Goal: Check status: Check status

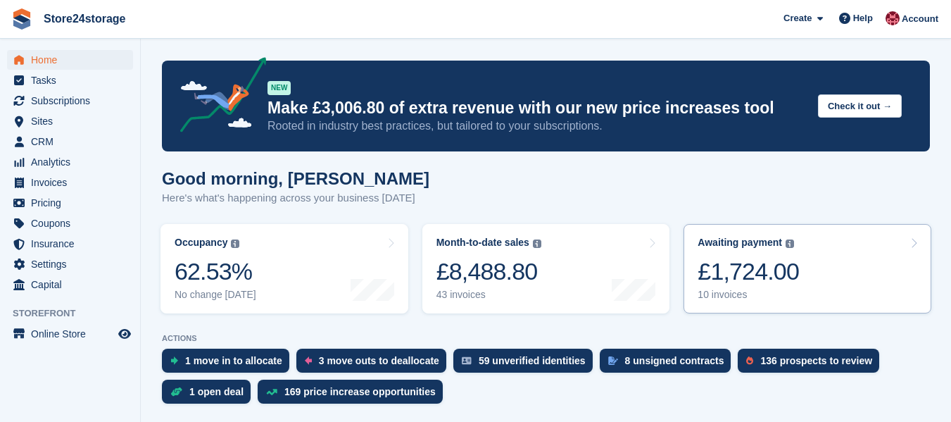
click at [767, 286] on div "£1,724.00" at bounding box center [748, 271] width 101 height 29
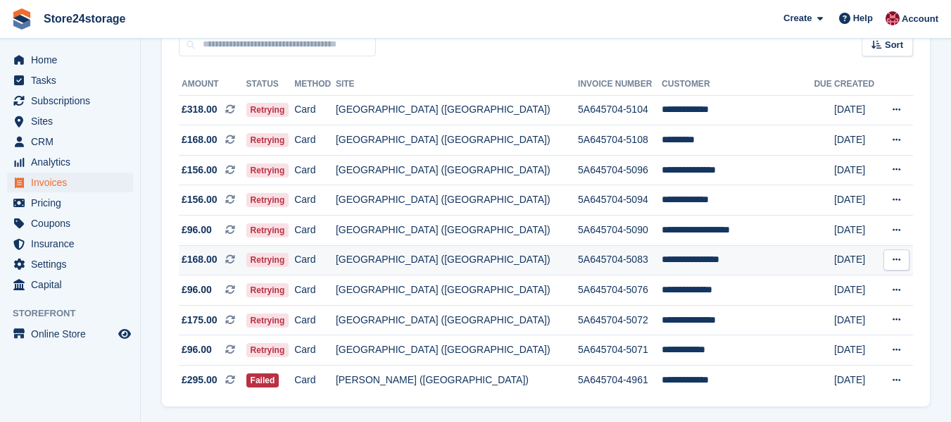
scroll to position [184, 0]
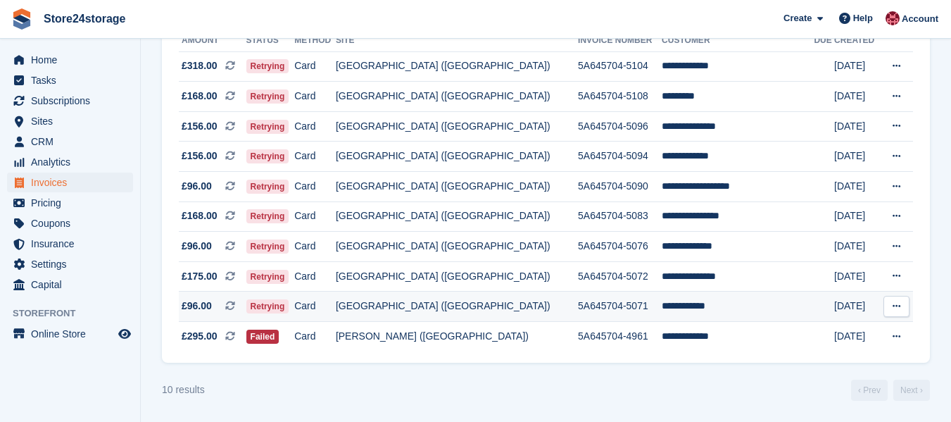
click at [894, 307] on icon at bounding box center [897, 305] width 8 height 9
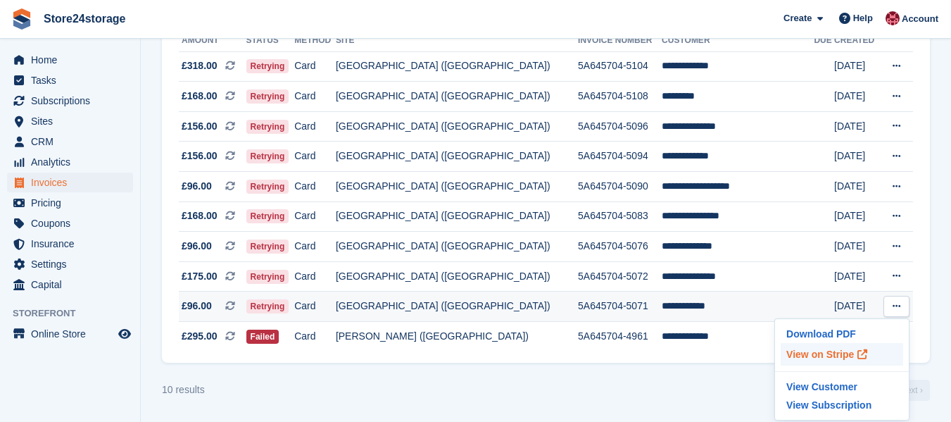
click at [824, 358] on p "View on Stripe" at bounding box center [842, 354] width 123 height 23
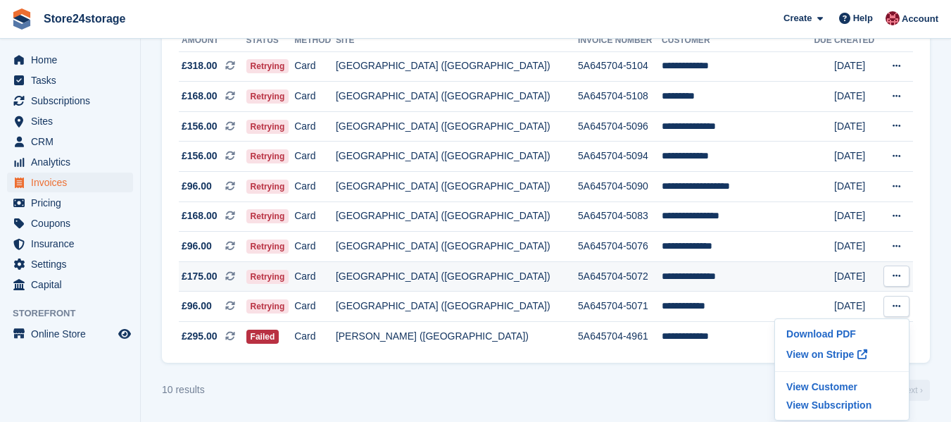
click at [896, 273] on icon at bounding box center [897, 275] width 8 height 9
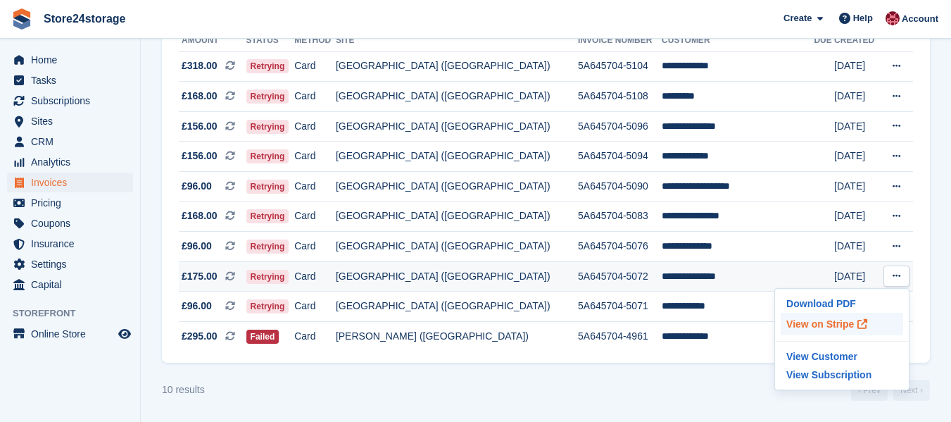
click at [796, 321] on p "View on Stripe" at bounding box center [842, 324] width 123 height 23
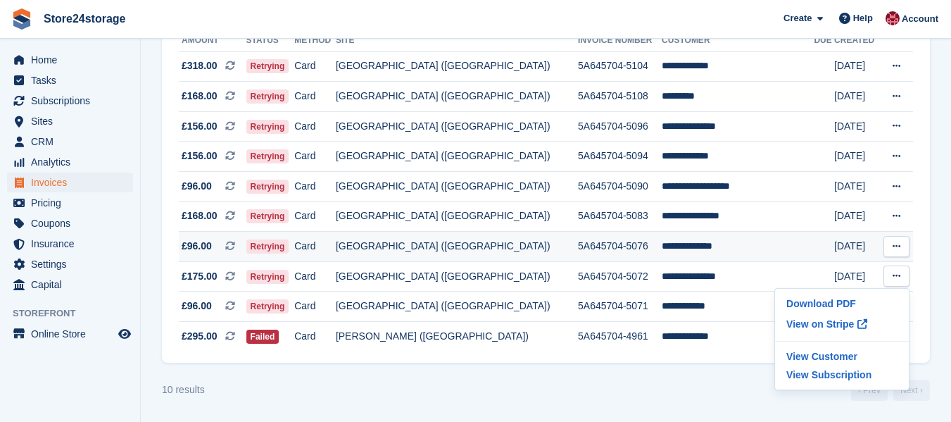
click at [891, 246] on button at bounding box center [897, 246] width 26 height 21
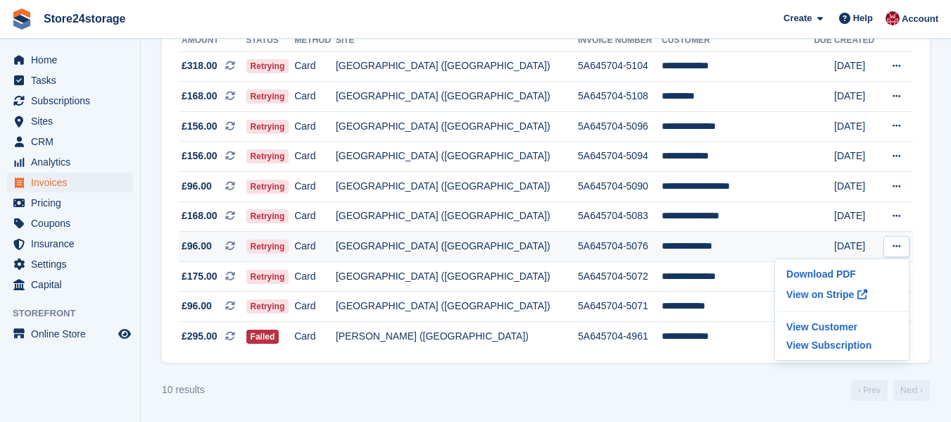
click at [896, 244] on icon at bounding box center [897, 246] width 8 height 9
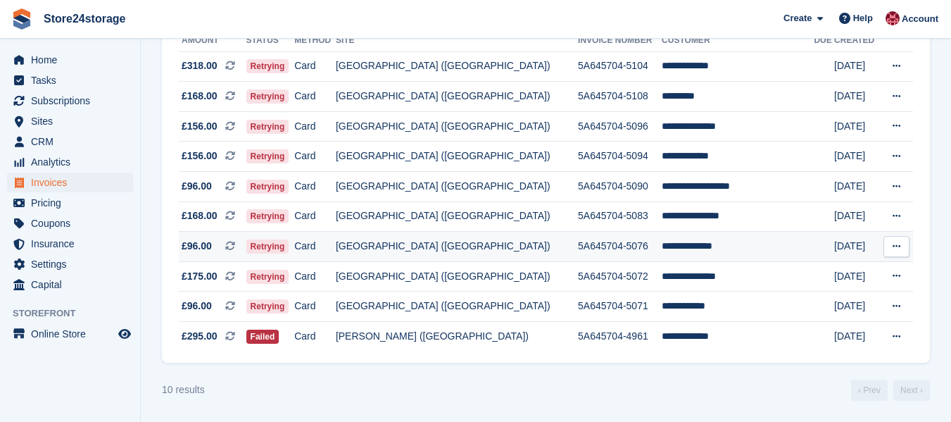
click at [899, 243] on icon at bounding box center [897, 246] width 8 height 9
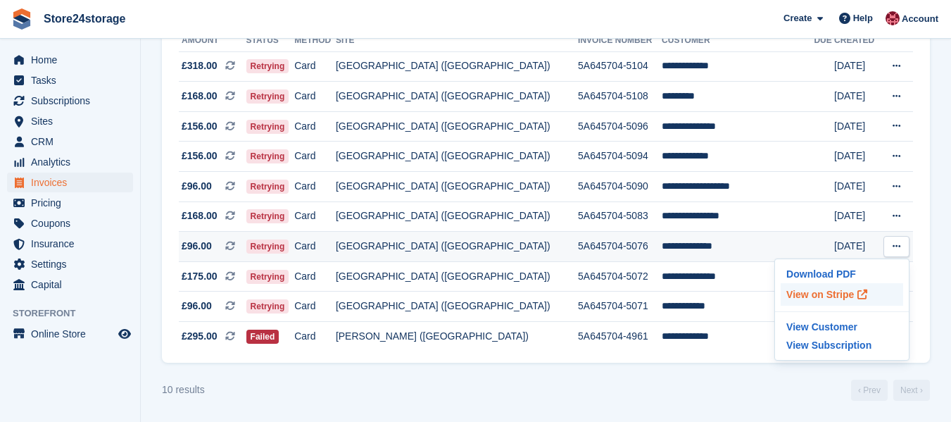
click at [837, 296] on p "View on Stripe" at bounding box center [842, 294] width 123 height 23
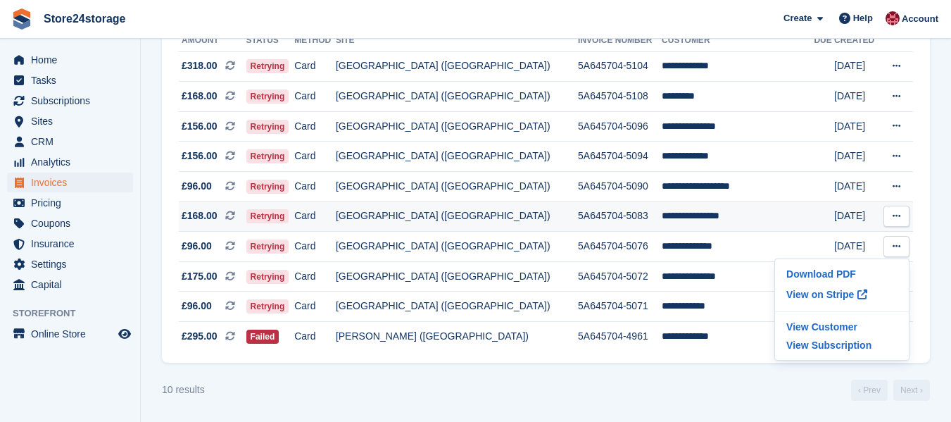
click at [899, 211] on icon at bounding box center [897, 215] width 8 height 9
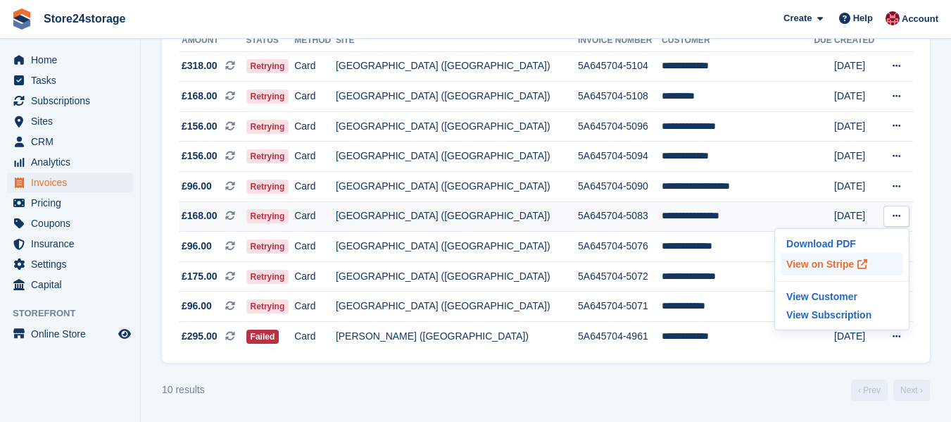
click at [831, 261] on p "View on Stripe" at bounding box center [842, 264] width 123 height 23
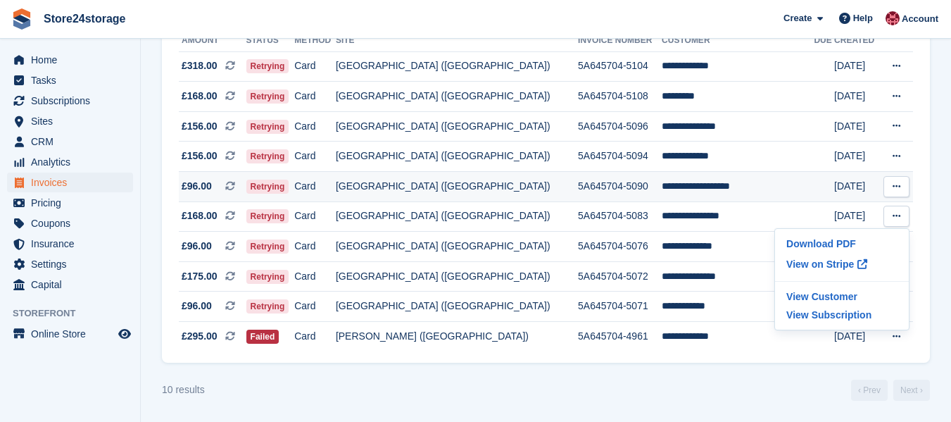
click at [895, 186] on icon at bounding box center [897, 186] width 8 height 9
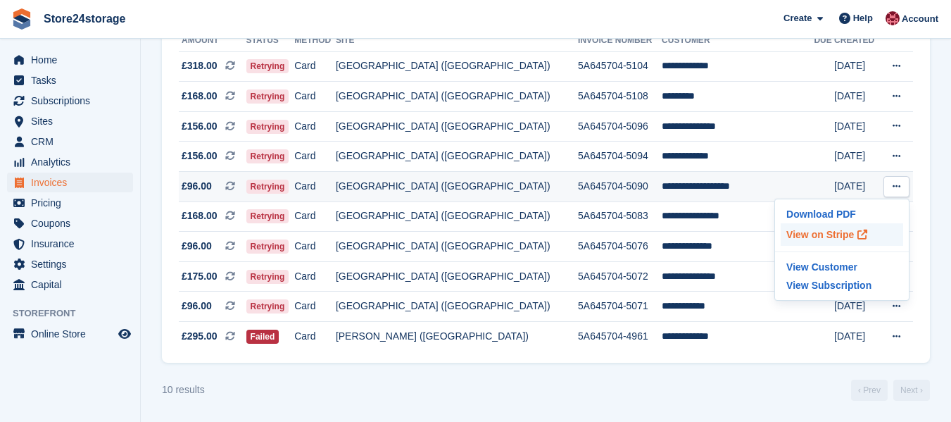
click at [841, 234] on p "View on Stripe" at bounding box center [842, 234] width 123 height 23
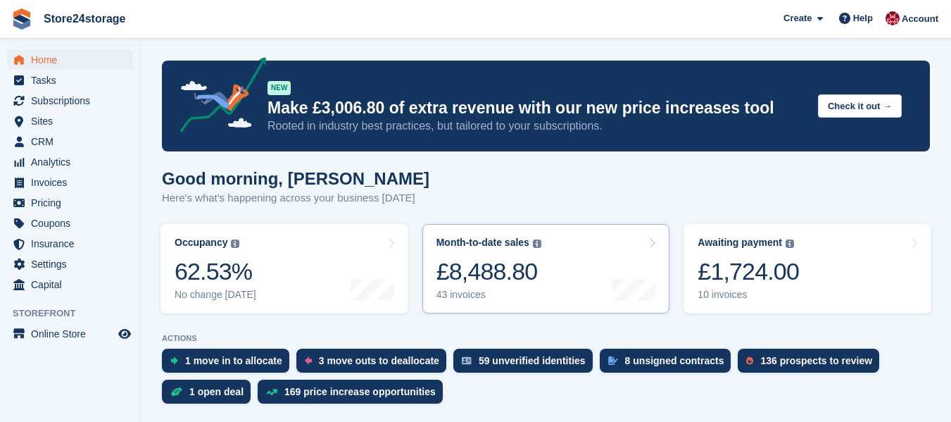
scroll to position [352, 0]
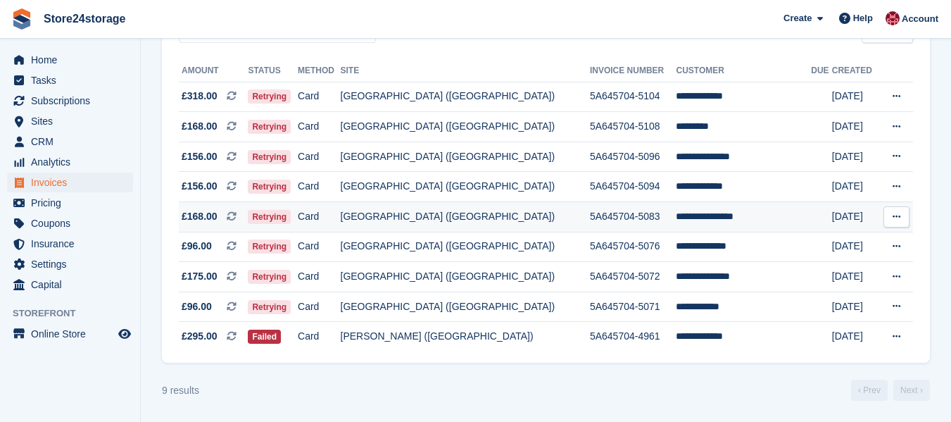
scroll to position [154, 0]
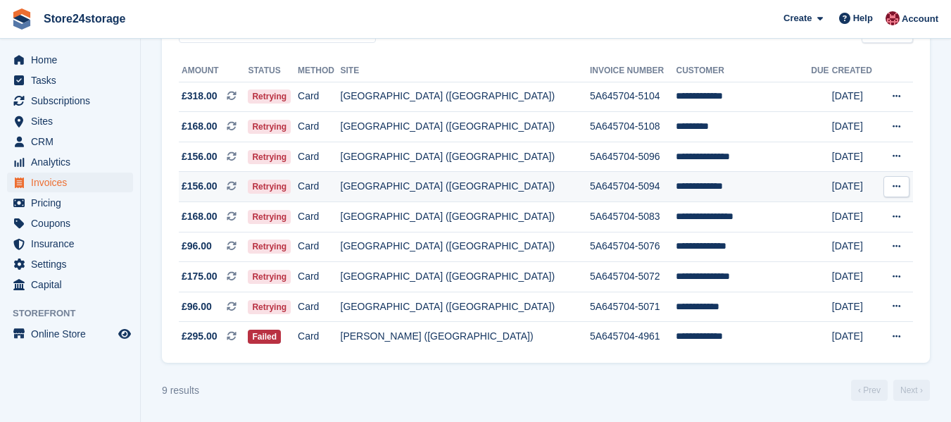
click at [894, 186] on icon at bounding box center [897, 186] width 8 height 9
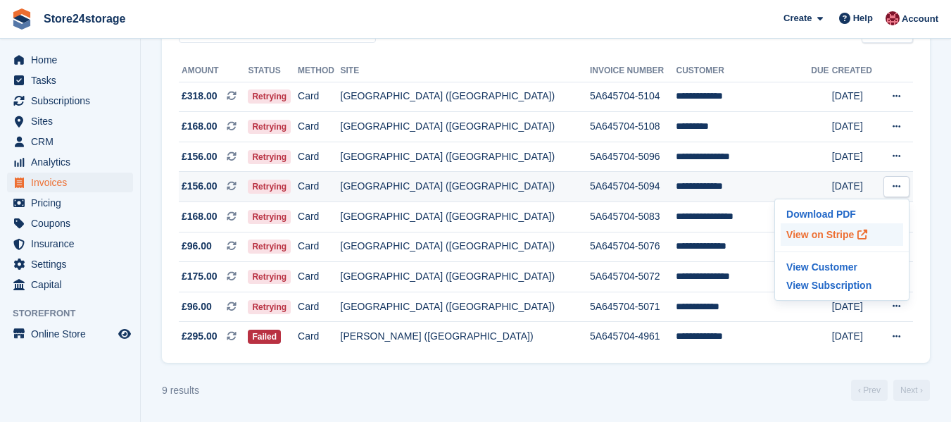
click at [813, 238] on p "View on Stripe" at bounding box center [842, 234] width 123 height 23
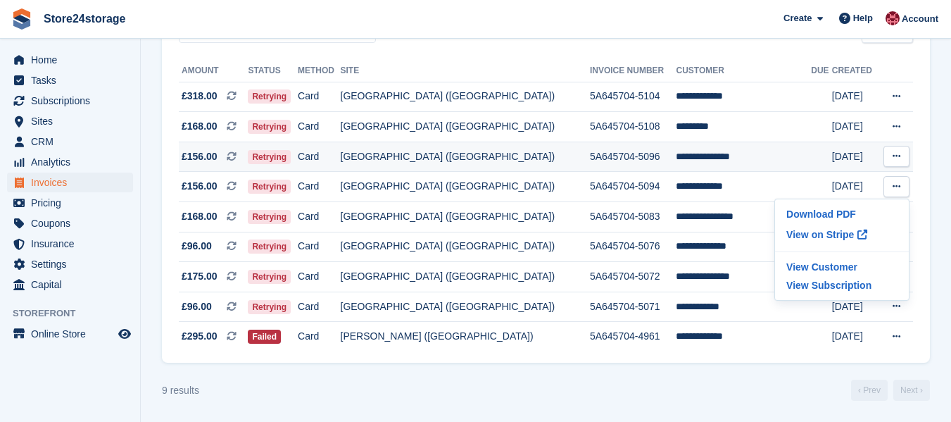
click at [898, 154] on icon at bounding box center [897, 155] width 8 height 9
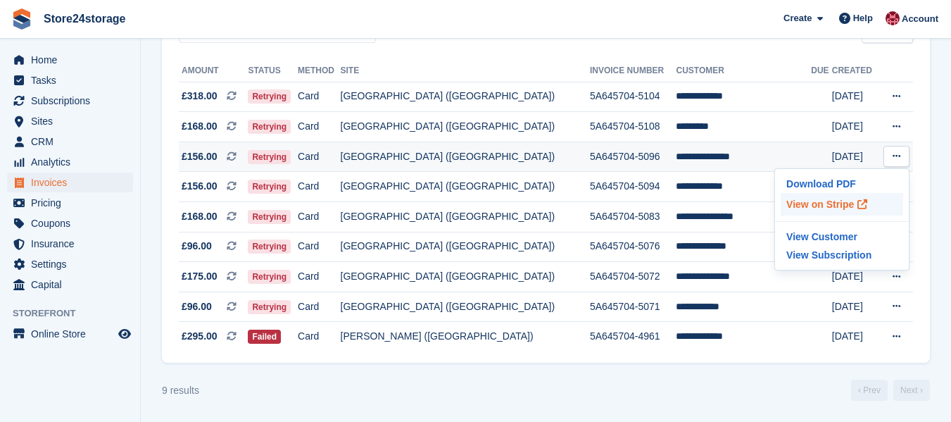
click at [821, 203] on p "View on Stripe" at bounding box center [842, 204] width 123 height 23
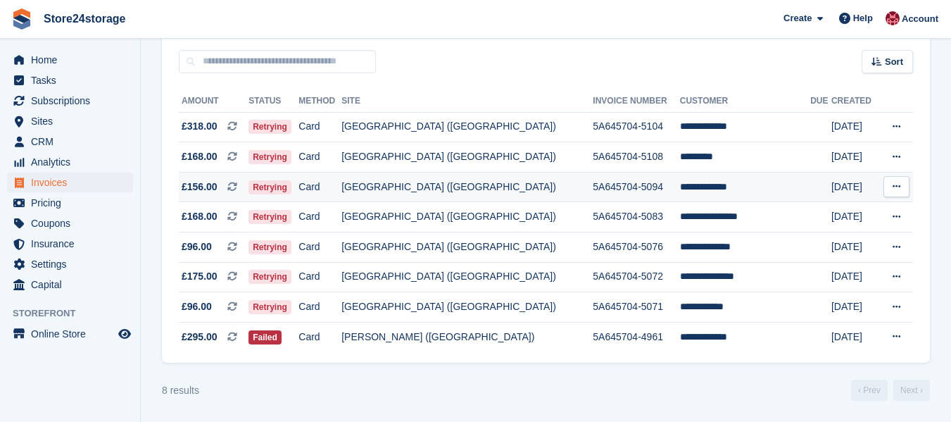
scroll to position [124, 0]
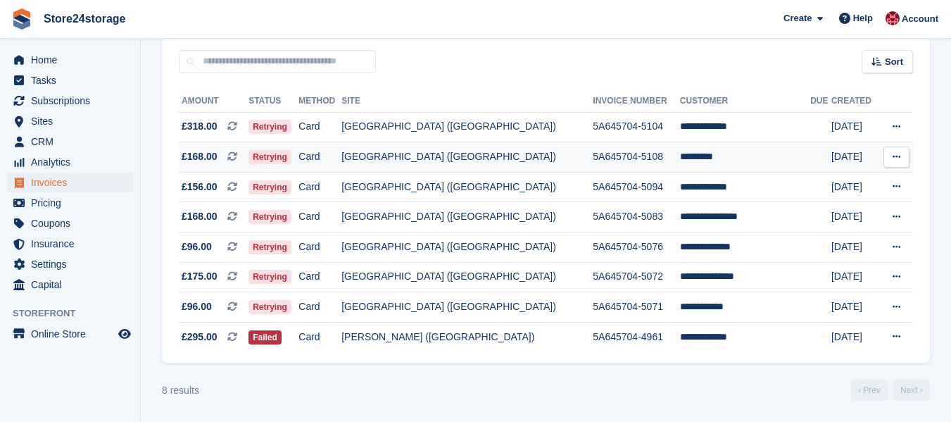
click at [895, 156] on icon at bounding box center [897, 156] width 8 height 9
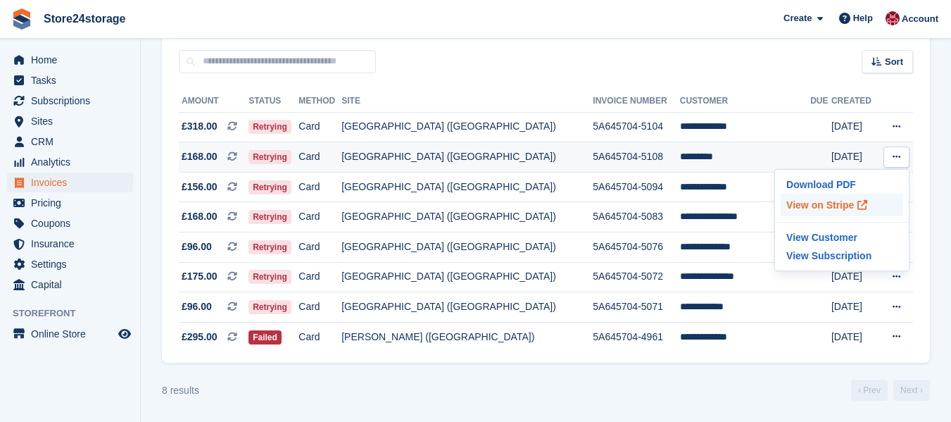
click at [825, 201] on p "View on Stripe" at bounding box center [842, 205] width 123 height 23
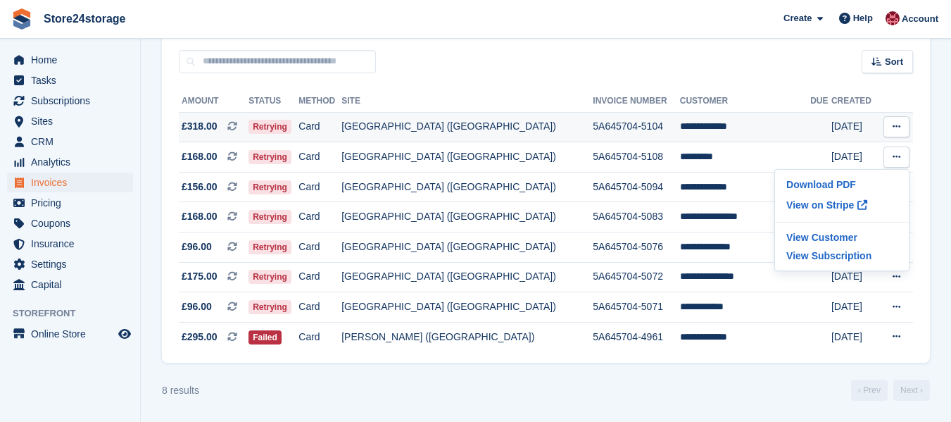
click at [900, 127] on icon at bounding box center [897, 126] width 8 height 9
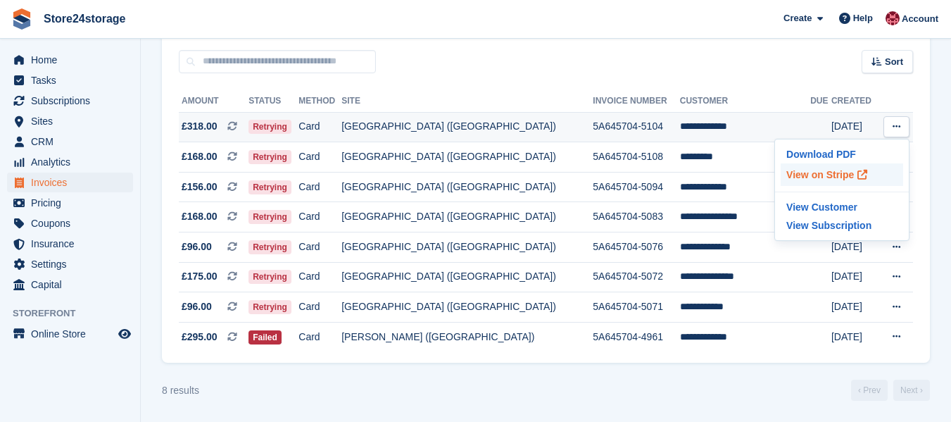
click at [808, 173] on p "View on Stripe" at bounding box center [842, 174] width 123 height 23
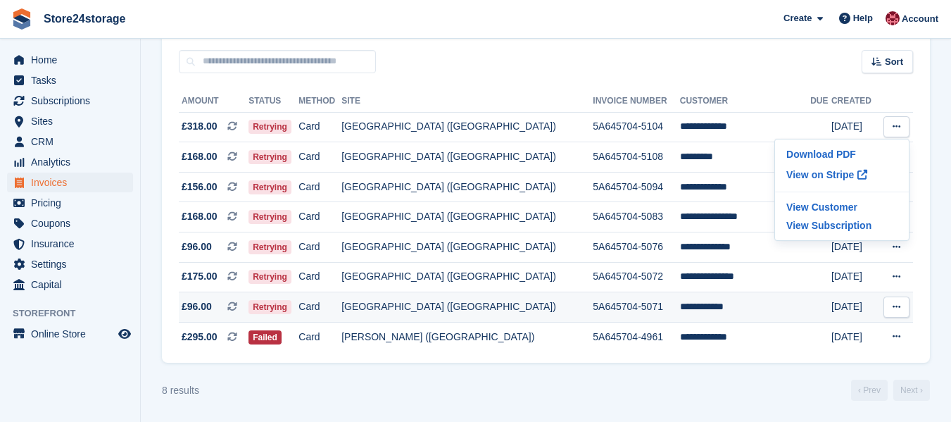
click at [706, 308] on td "**********" at bounding box center [745, 307] width 130 height 30
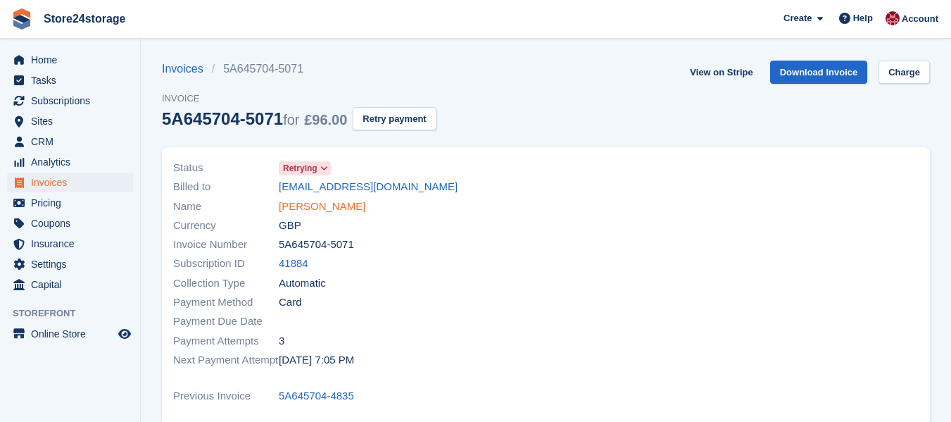
click at [315, 205] on link "Emily Thomas" at bounding box center [322, 207] width 87 height 16
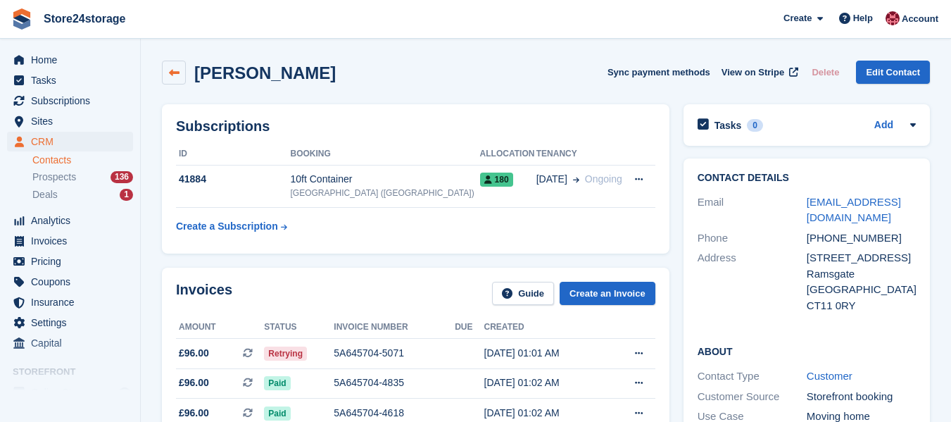
click at [177, 71] on icon at bounding box center [174, 73] width 11 height 11
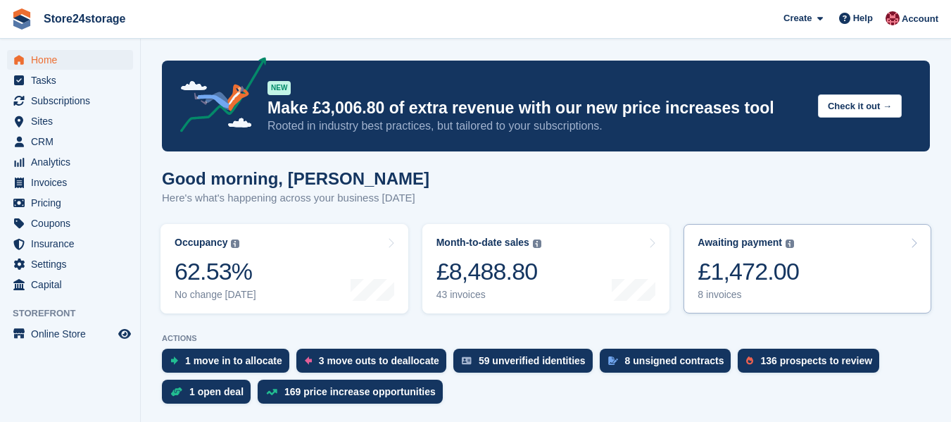
click at [731, 269] on div "£1,472.00" at bounding box center [748, 271] width 101 height 29
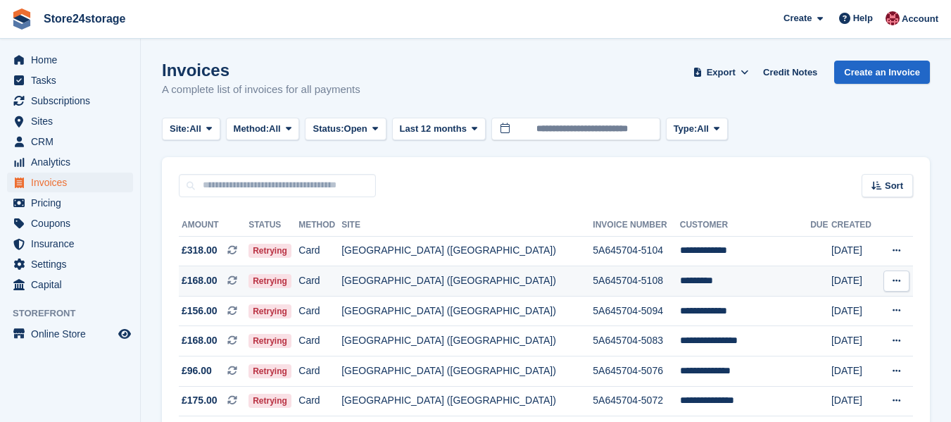
scroll to position [124, 0]
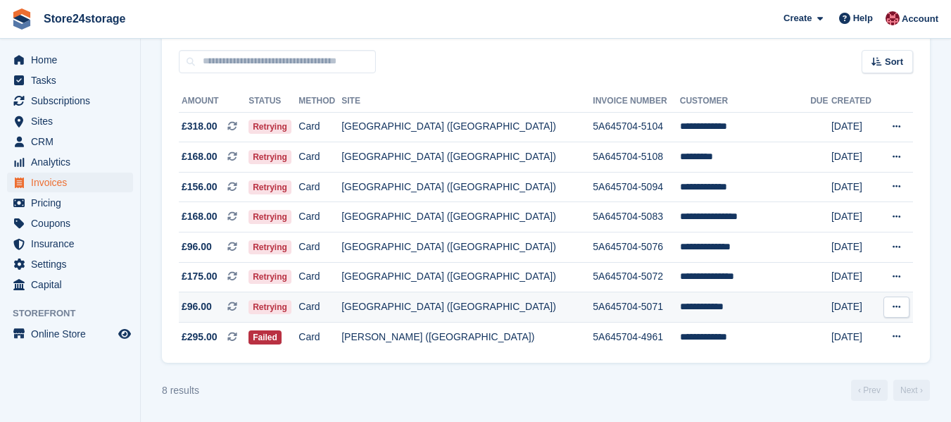
click at [898, 307] on icon at bounding box center [897, 306] width 8 height 9
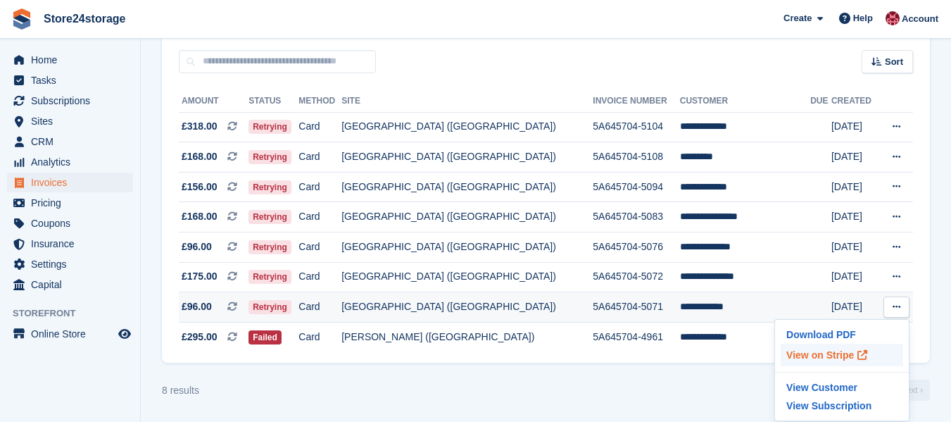
click at [832, 358] on p "View on Stripe" at bounding box center [842, 355] width 123 height 23
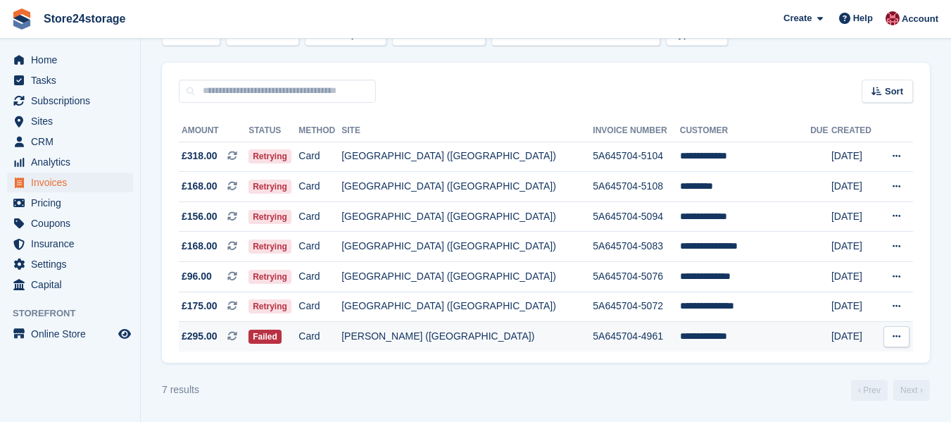
scroll to position [94, 0]
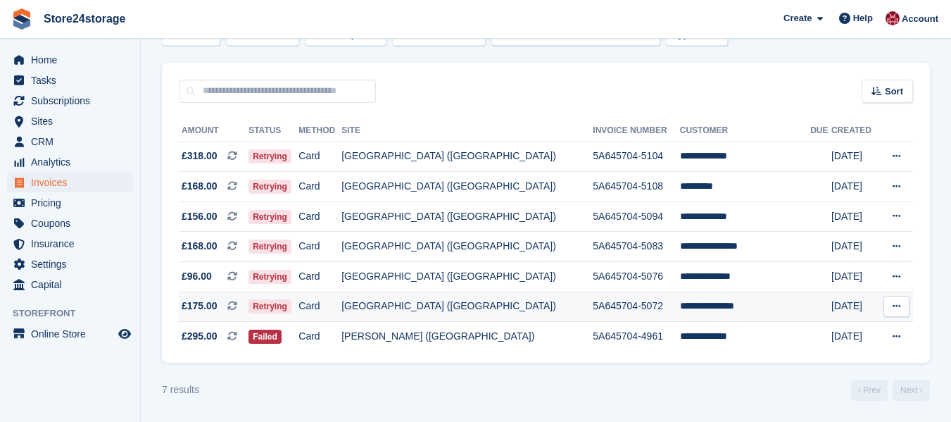
click at [696, 303] on td "**********" at bounding box center [745, 307] width 130 height 30
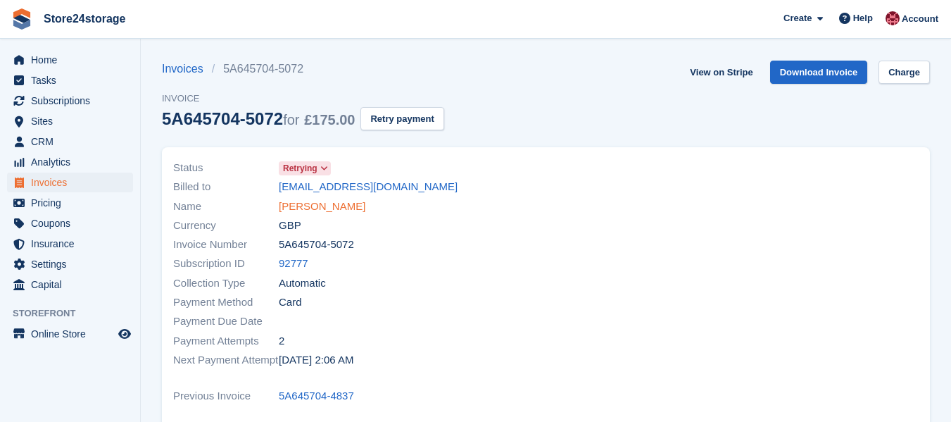
click at [310, 208] on link "corrie rafferty" at bounding box center [322, 207] width 87 height 16
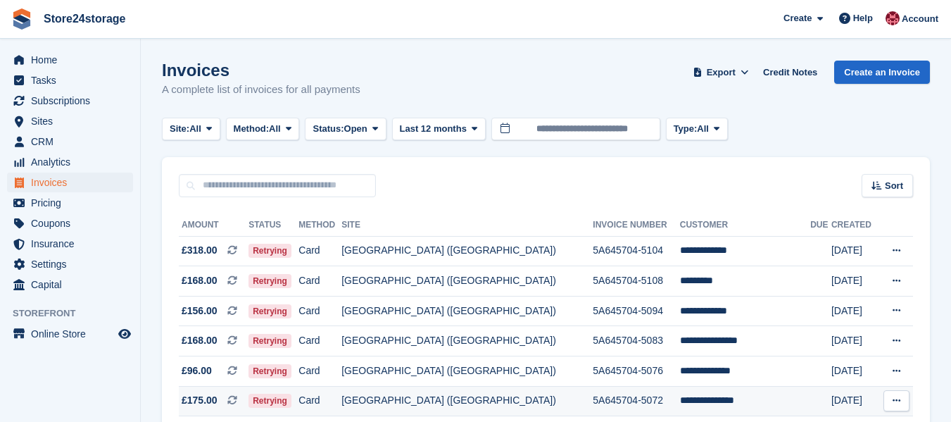
scroll to position [94, 0]
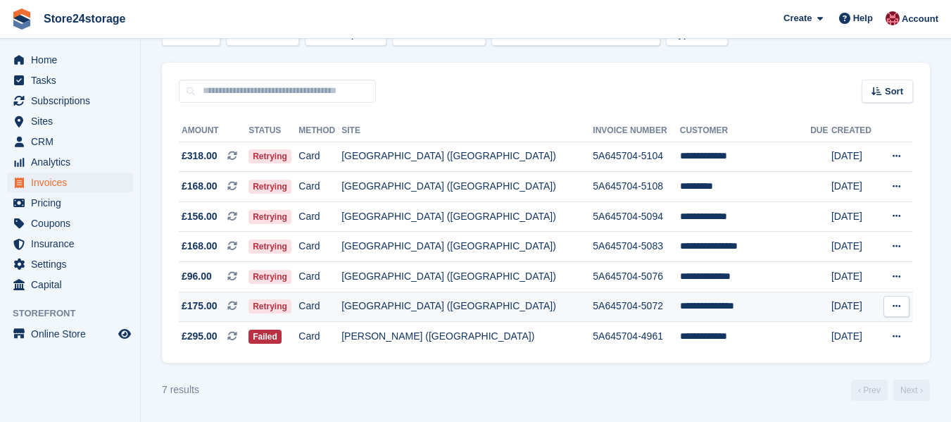
click at [898, 306] on icon at bounding box center [897, 305] width 8 height 9
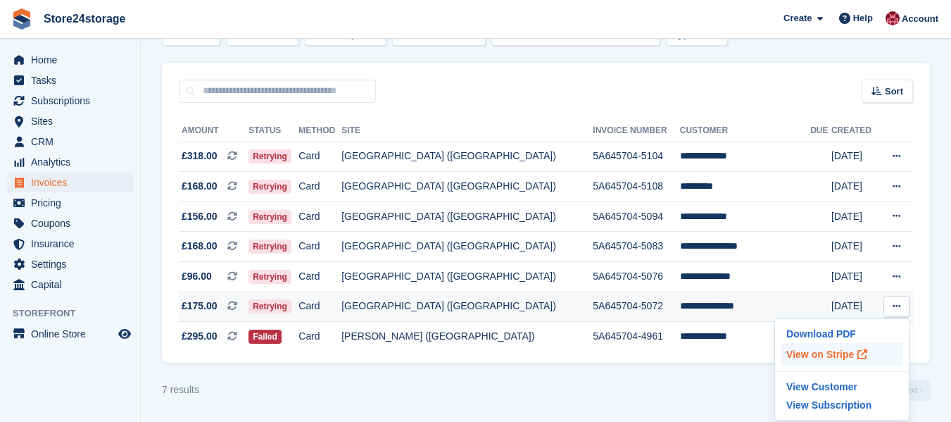
click at [803, 354] on p "View on Stripe" at bounding box center [842, 354] width 123 height 23
